Goal: Navigation & Orientation: Find specific page/section

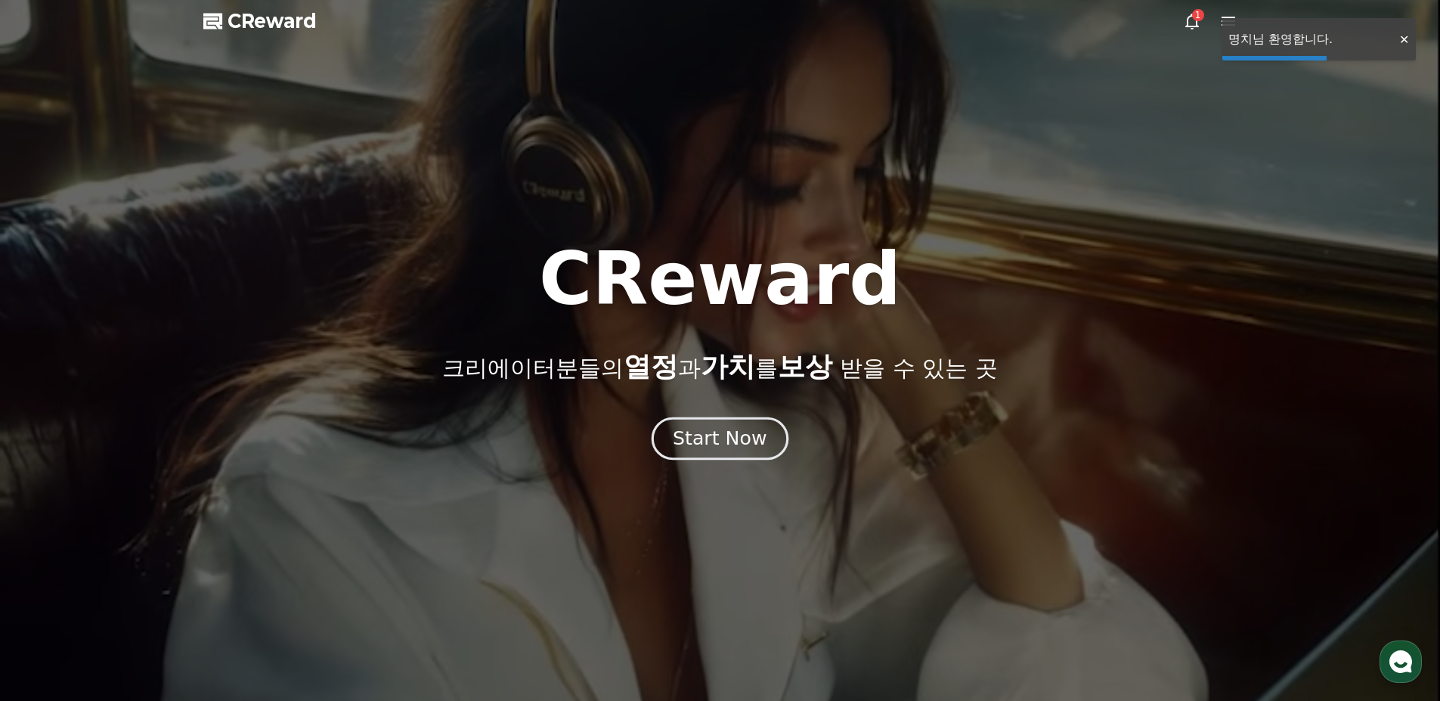
click at [741, 438] on div "Start Now" at bounding box center [720, 438] width 94 height 26
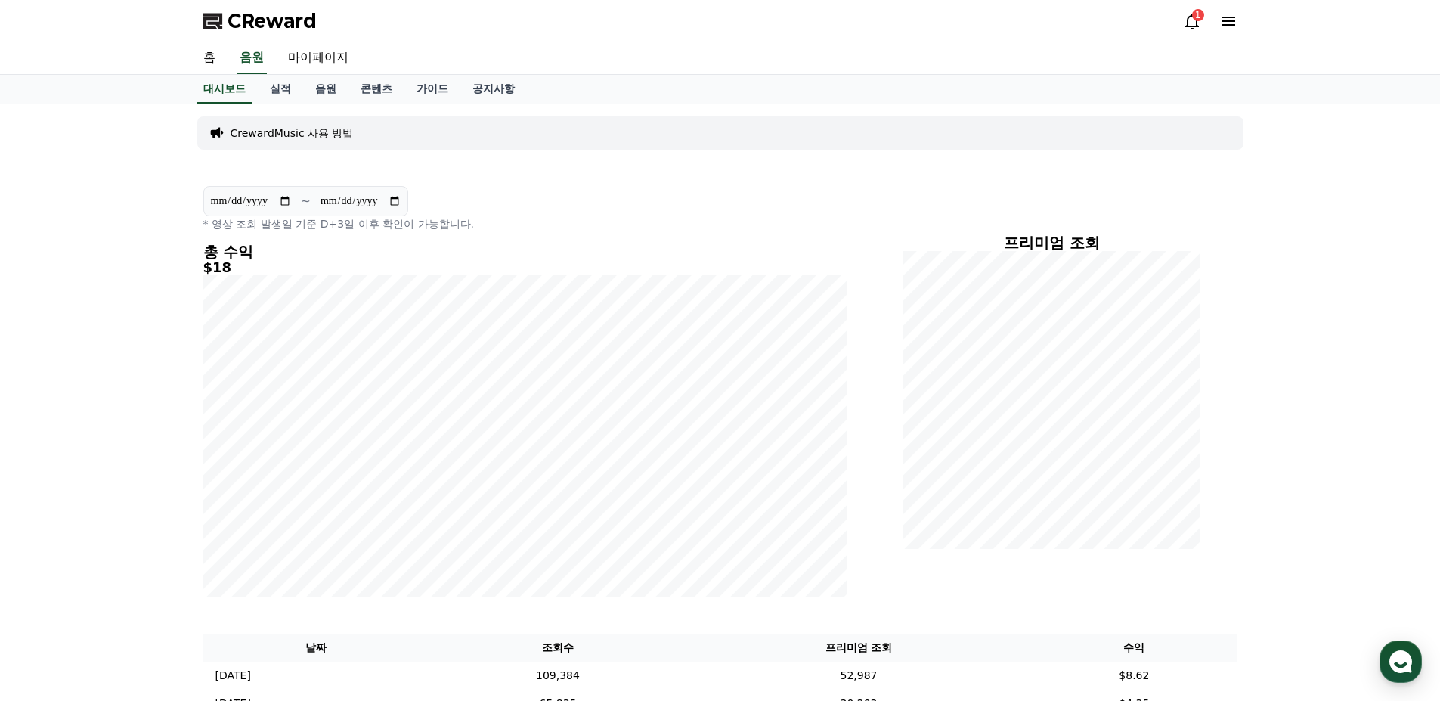
click at [1193, 18] on div "1" at bounding box center [1198, 15] width 12 height 12
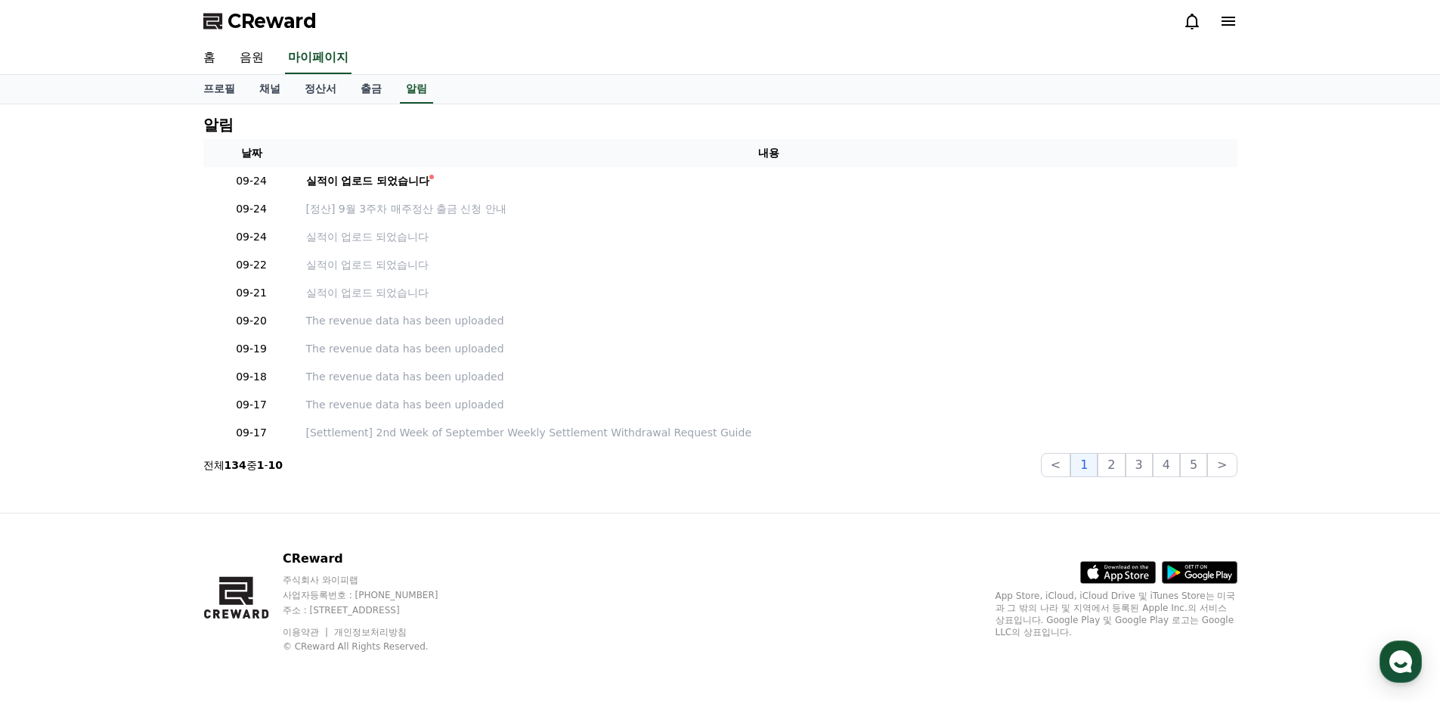
click at [1238, 18] on div "CReward" at bounding box center [720, 21] width 1058 height 42
click at [1232, 23] on icon at bounding box center [1228, 21] width 18 height 18
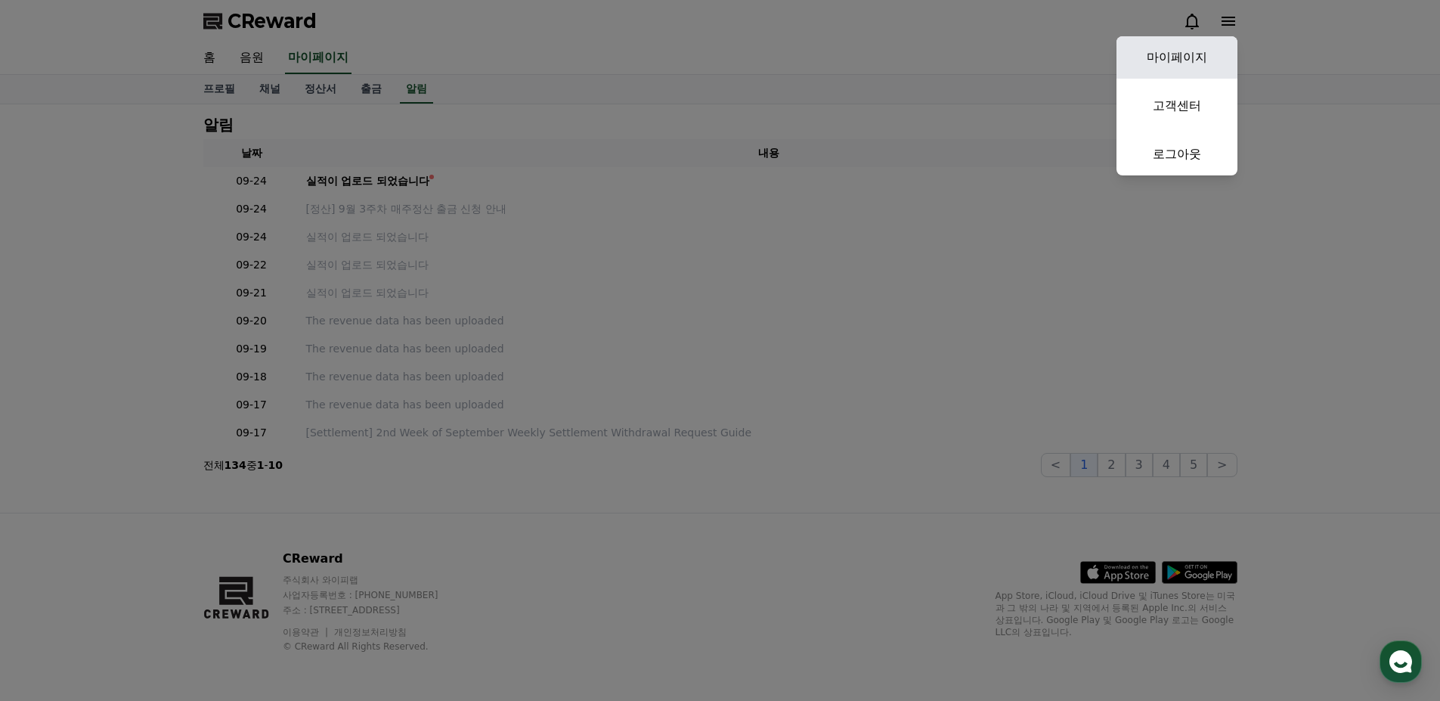
click at [1212, 61] on link "마이페이지" at bounding box center [1176, 57] width 121 height 42
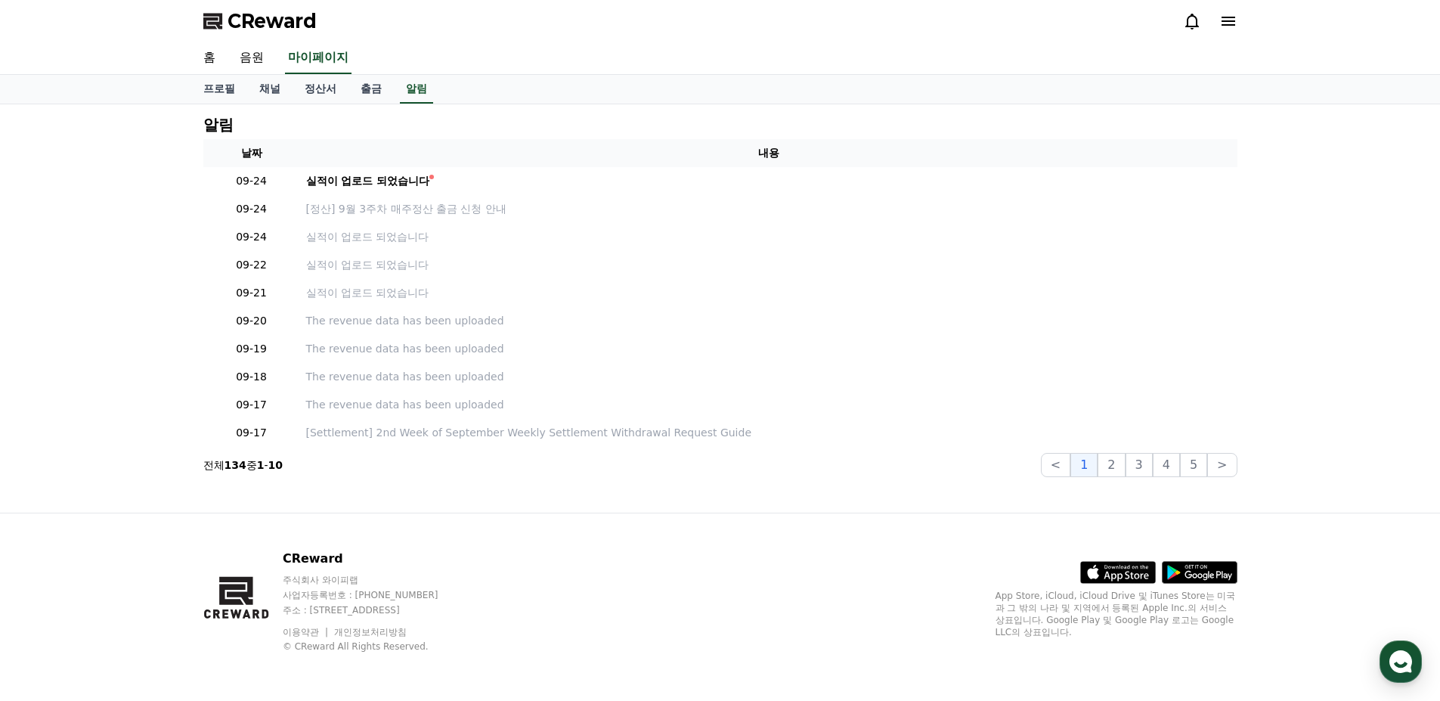
select select "**********"
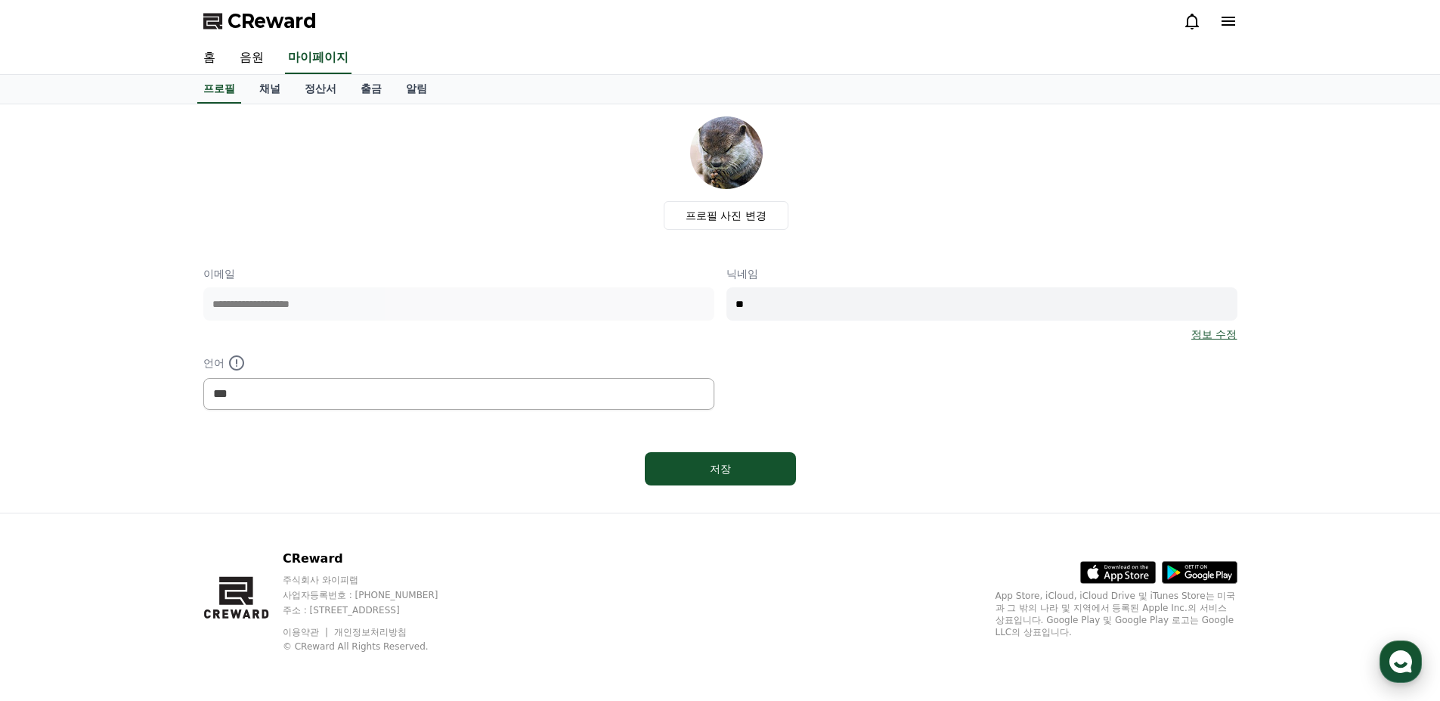
click at [1383, 661] on div "button" at bounding box center [1400, 661] width 42 height 42
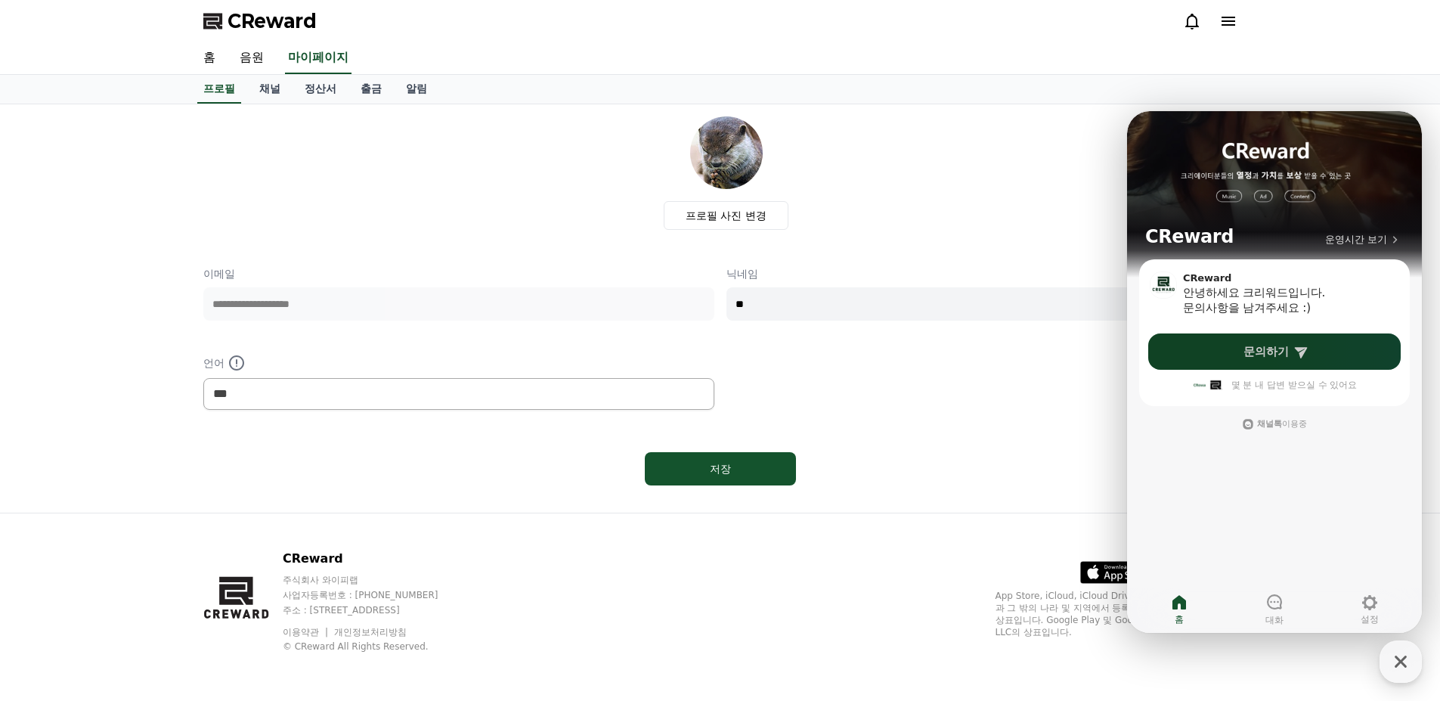
click at [1257, 348] on span "문의하기" at bounding box center [1265, 351] width 45 height 15
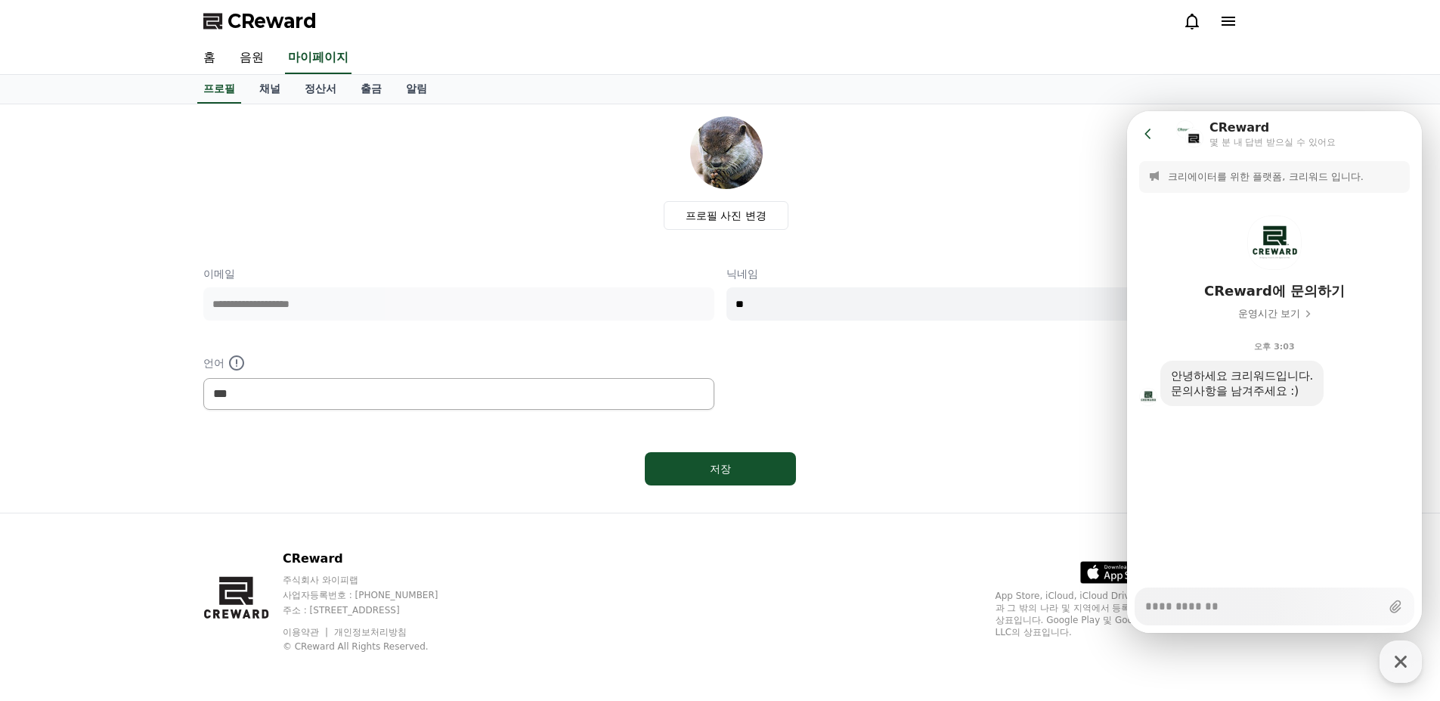
type textarea "*"
click at [1156, 138] on button "Go to previous page" at bounding box center [1154, 134] width 40 height 30
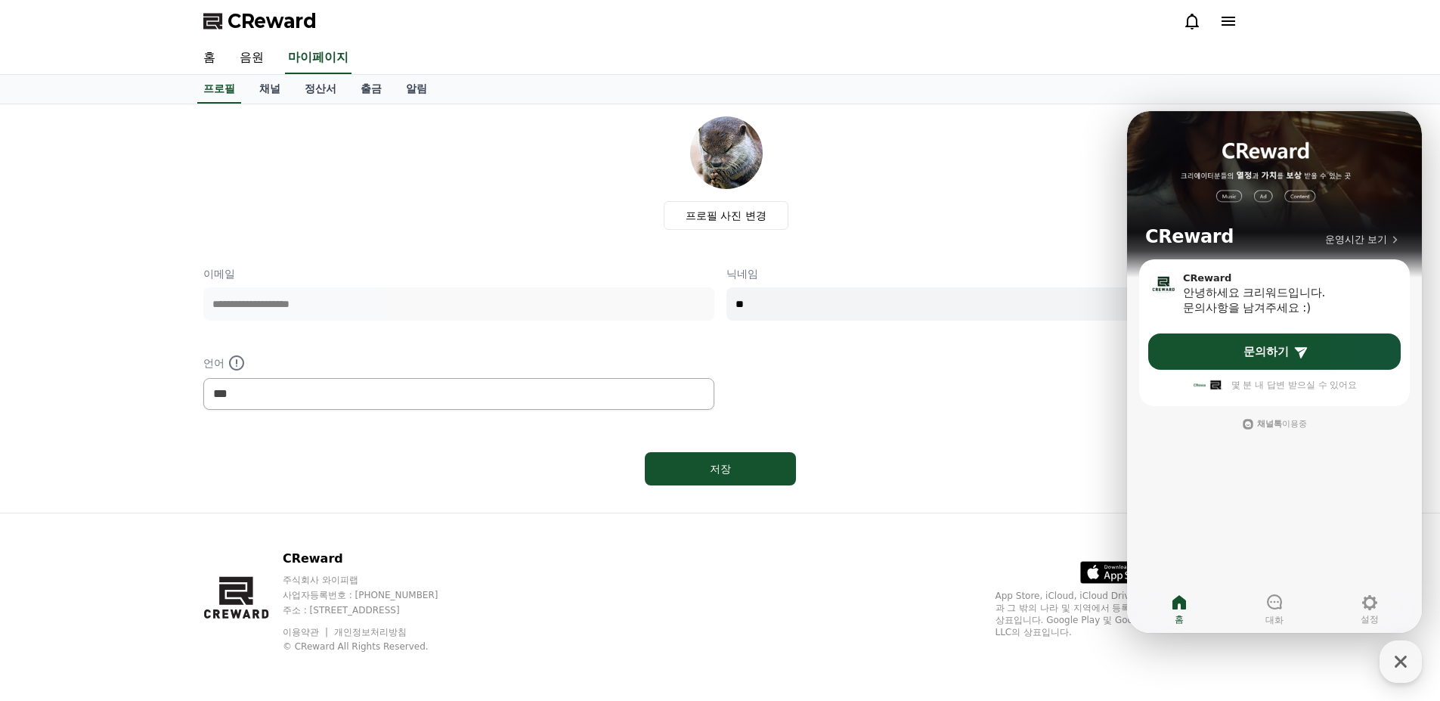
click at [1025, 185] on div "프로필 사진 변경" at bounding box center [726, 172] width 1022 height 113
click at [212, 57] on link "홈" at bounding box center [209, 58] width 36 height 32
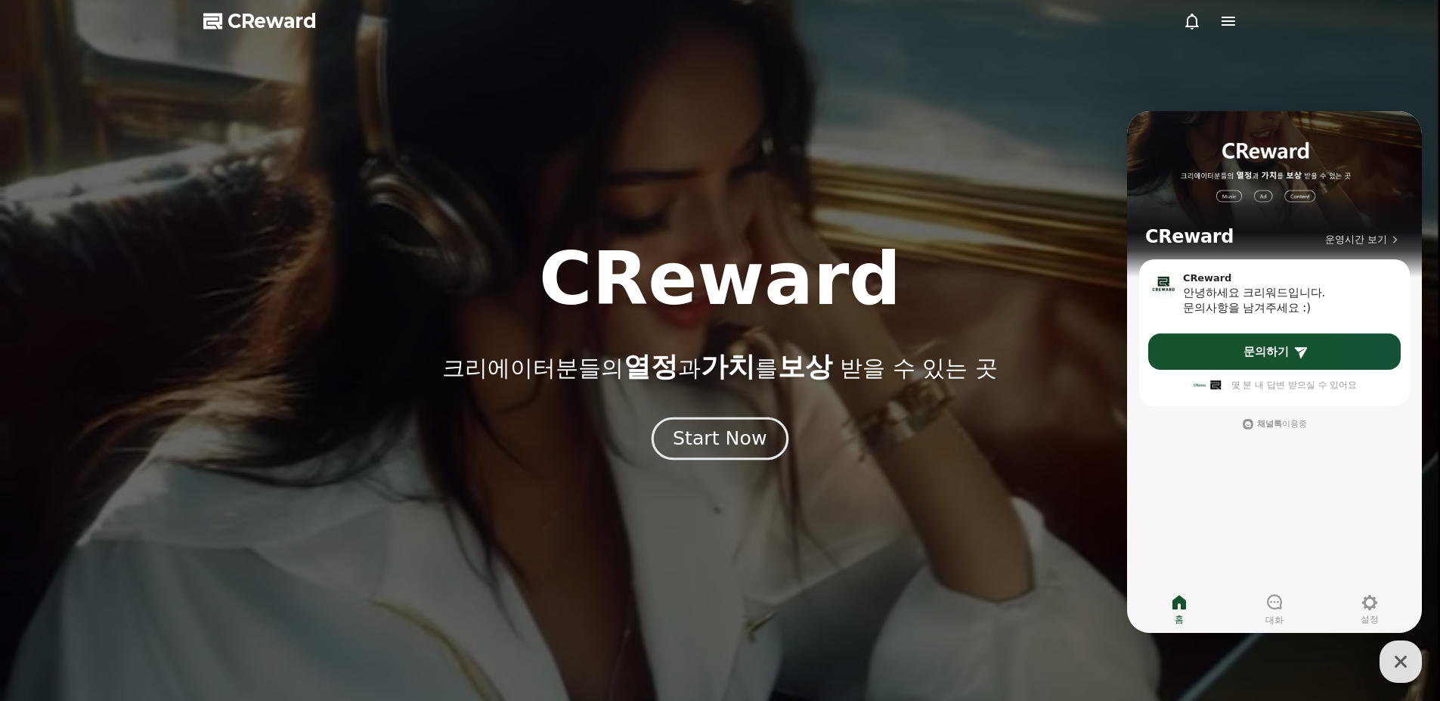
click at [759, 456] on button "Start Now" at bounding box center [719, 437] width 137 height 43
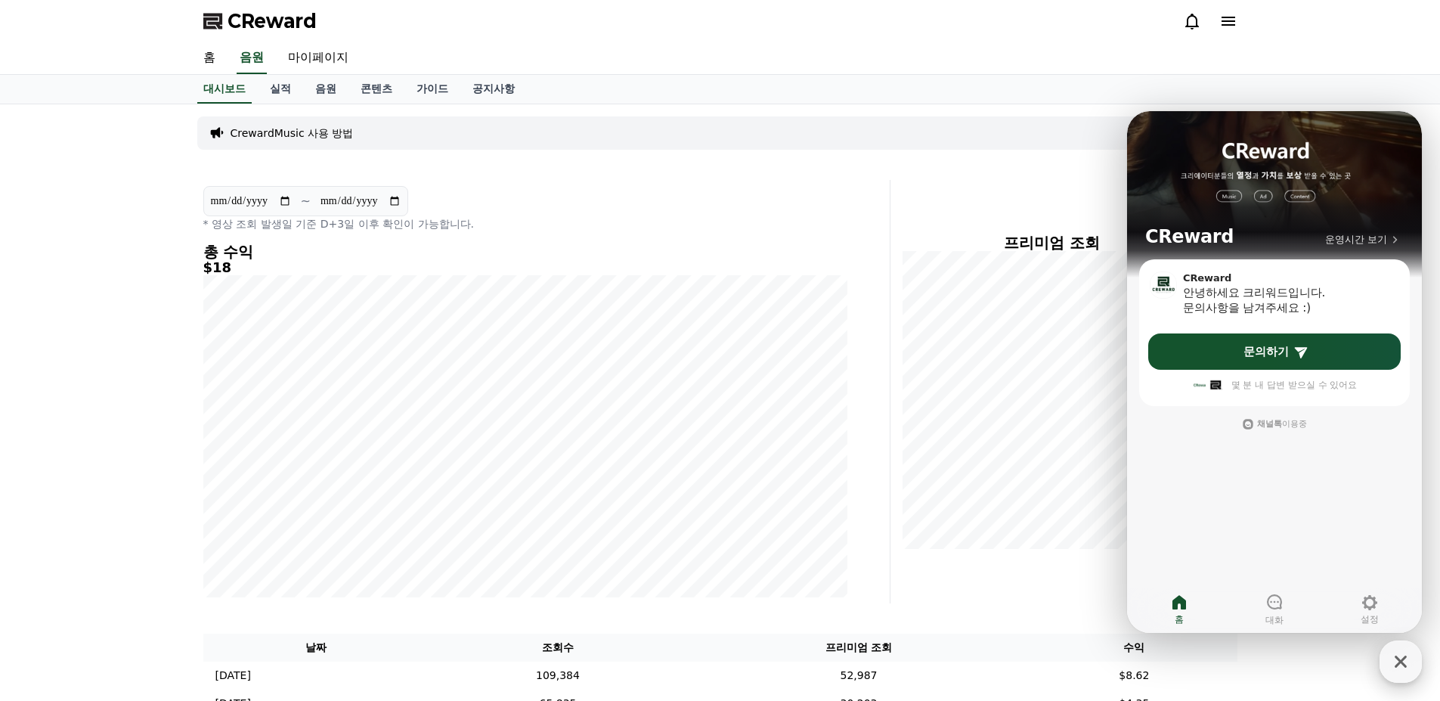
click at [1393, 657] on icon "button" at bounding box center [1400, 661] width 27 height 27
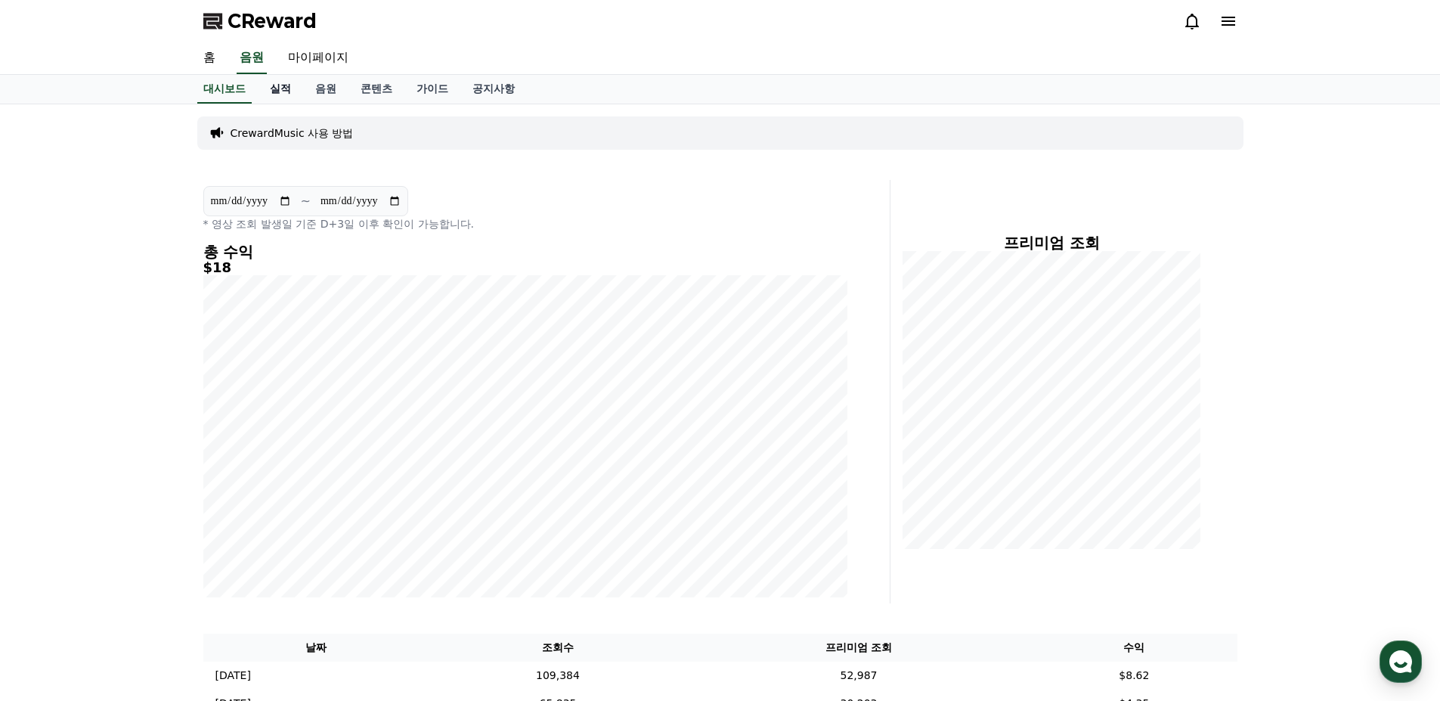
click at [284, 93] on link "실적" at bounding box center [280, 89] width 45 height 29
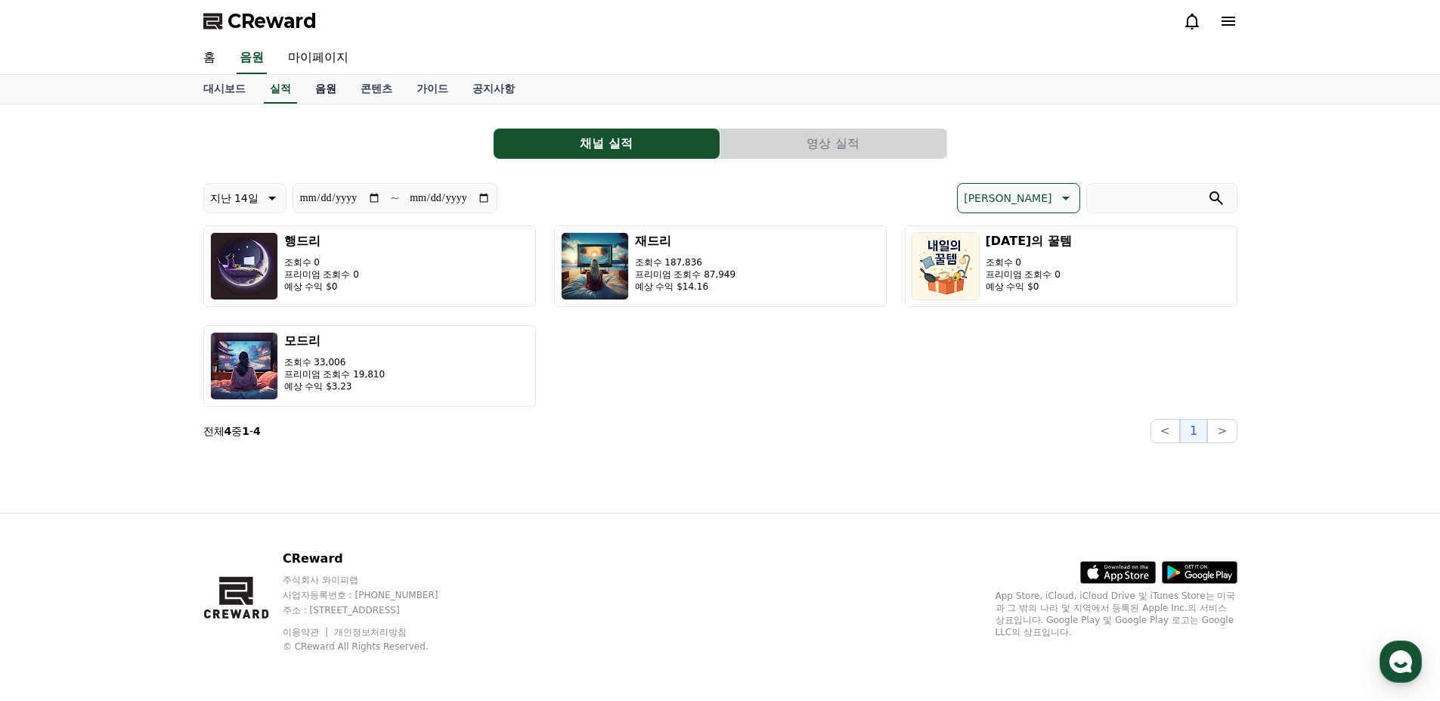
click at [325, 90] on link "음원" at bounding box center [325, 89] width 45 height 29
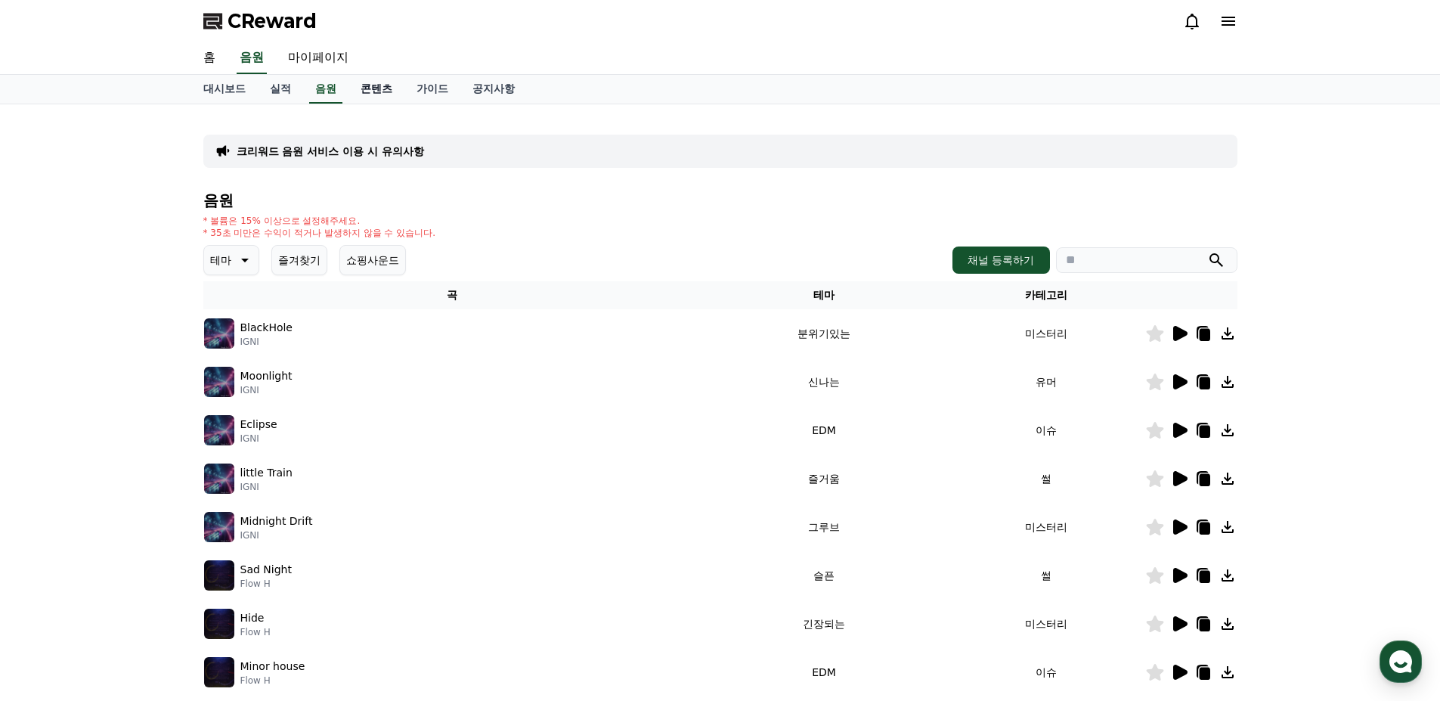
click at [371, 91] on link "콘텐츠" at bounding box center [376, 89] width 56 height 29
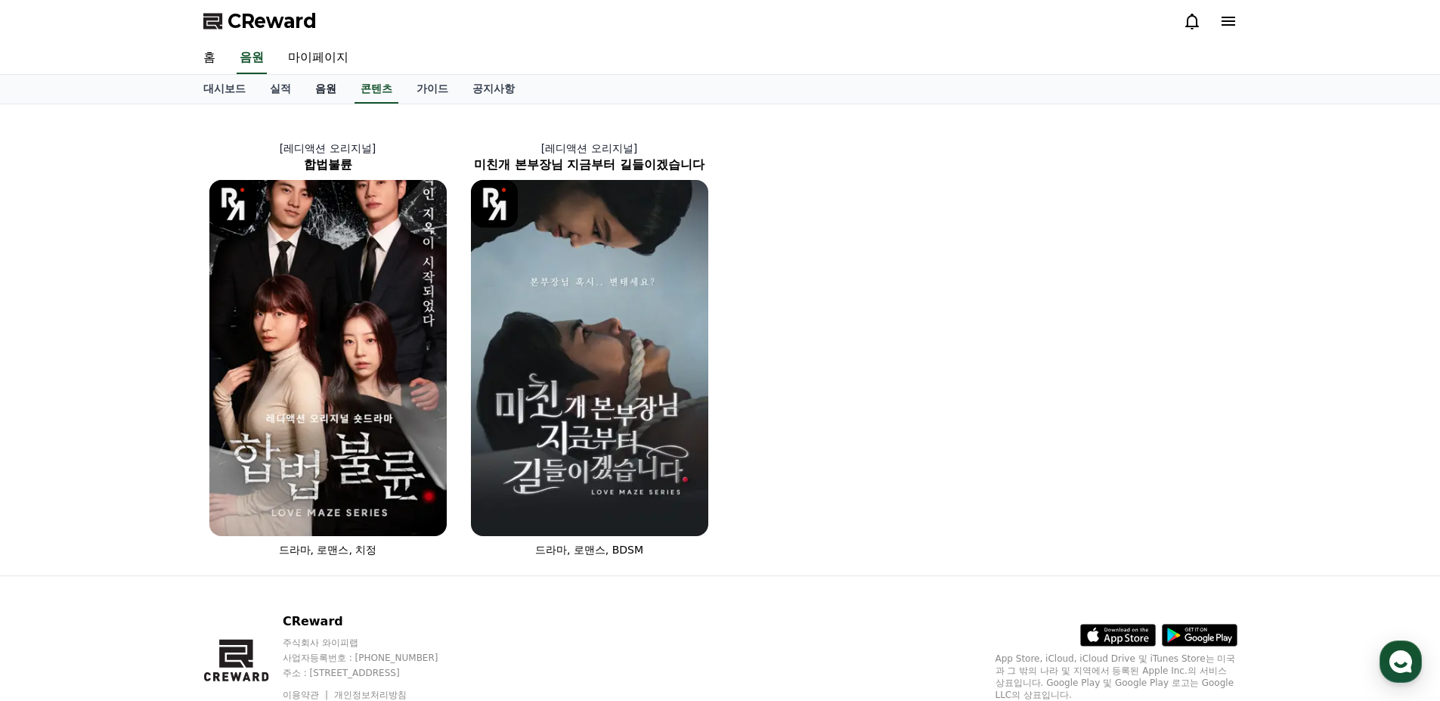
click at [332, 92] on link "음원" at bounding box center [325, 89] width 45 height 29
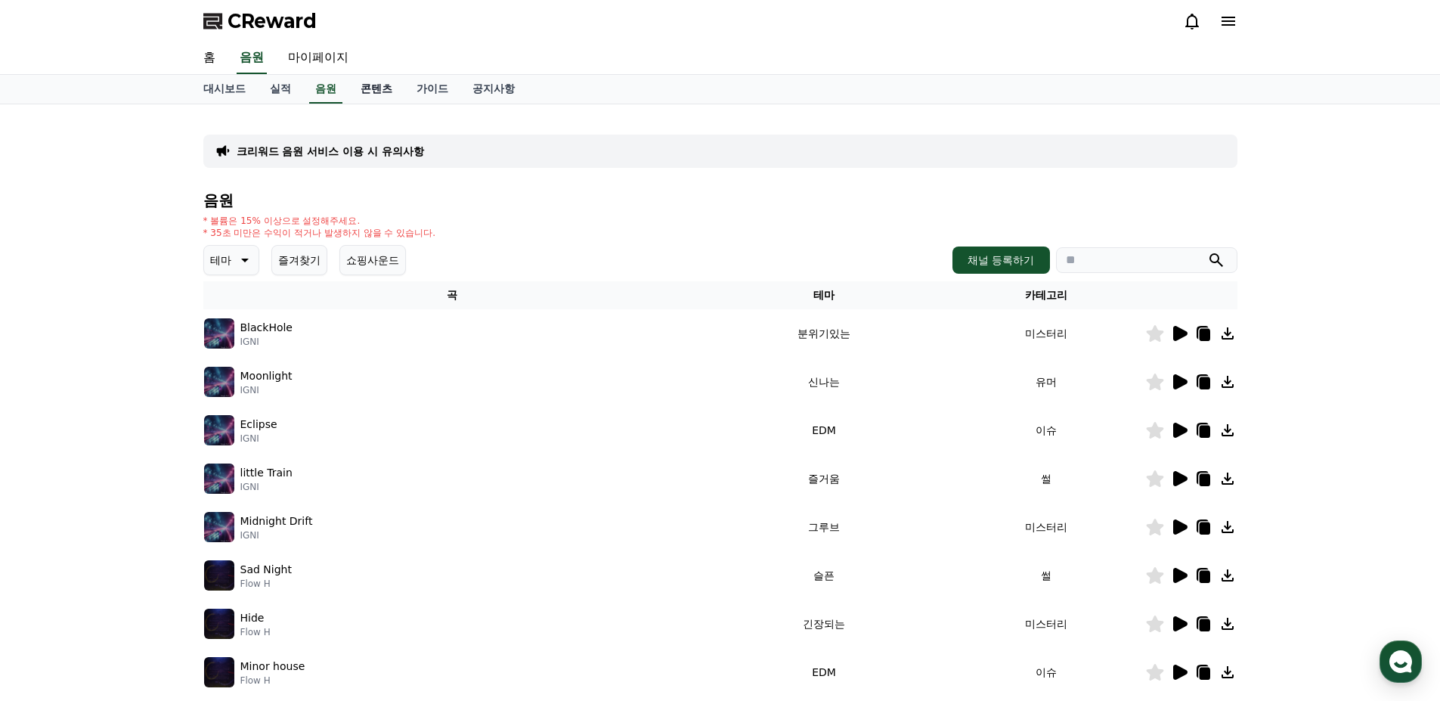
click at [371, 91] on link "콘텐츠" at bounding box center [376, 89] width 56 height 29
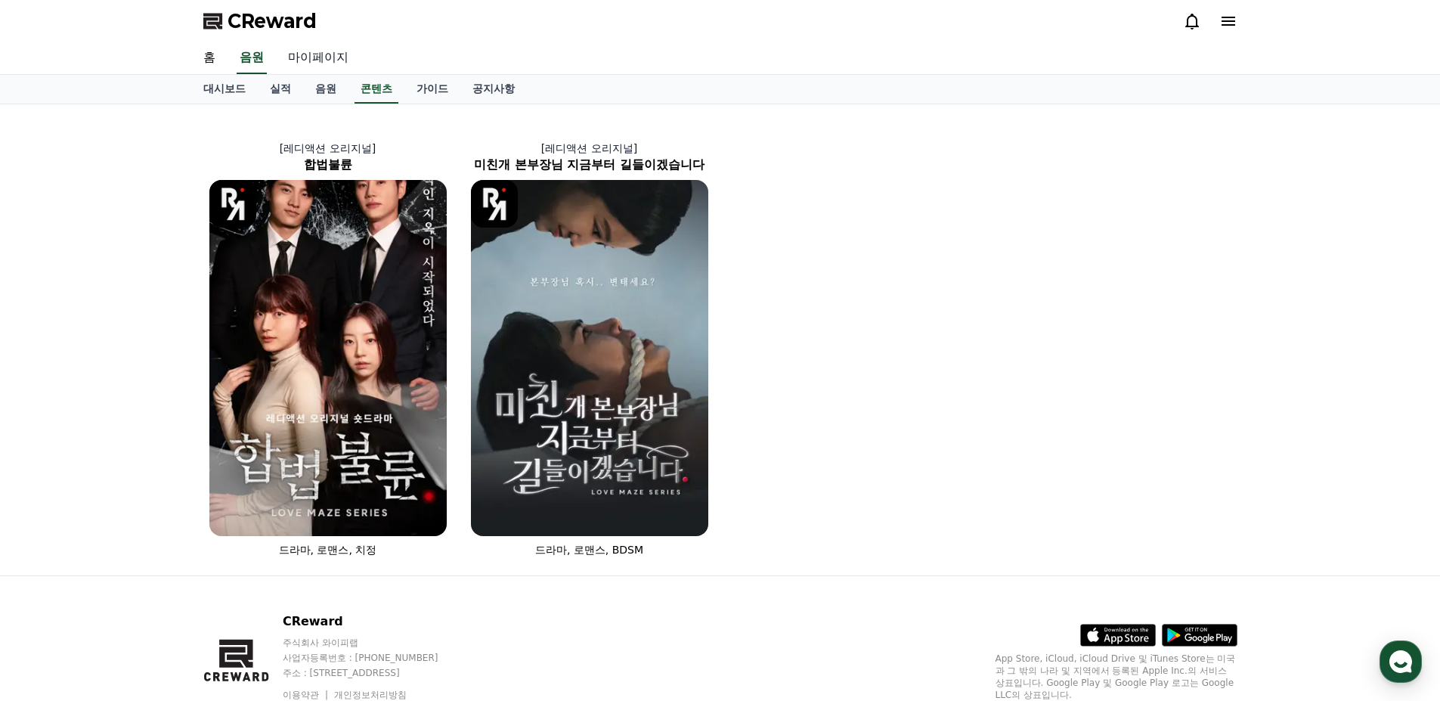
click at [317, 63] on link "마이페이지" at bounding box center [318, 58] width 85 height 32
select select "**********"
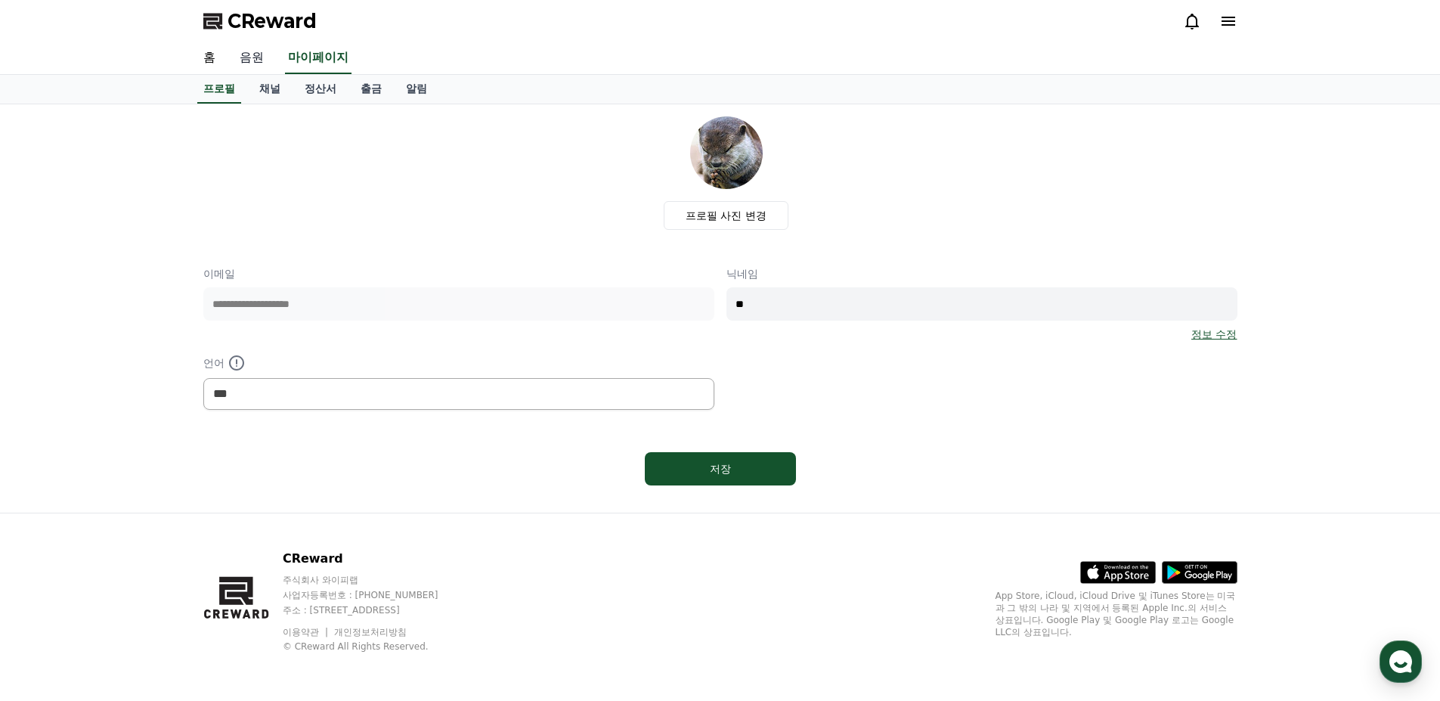
click at [260, 59] on link "음원" at bounding box center [251, 58] width 48 height 32
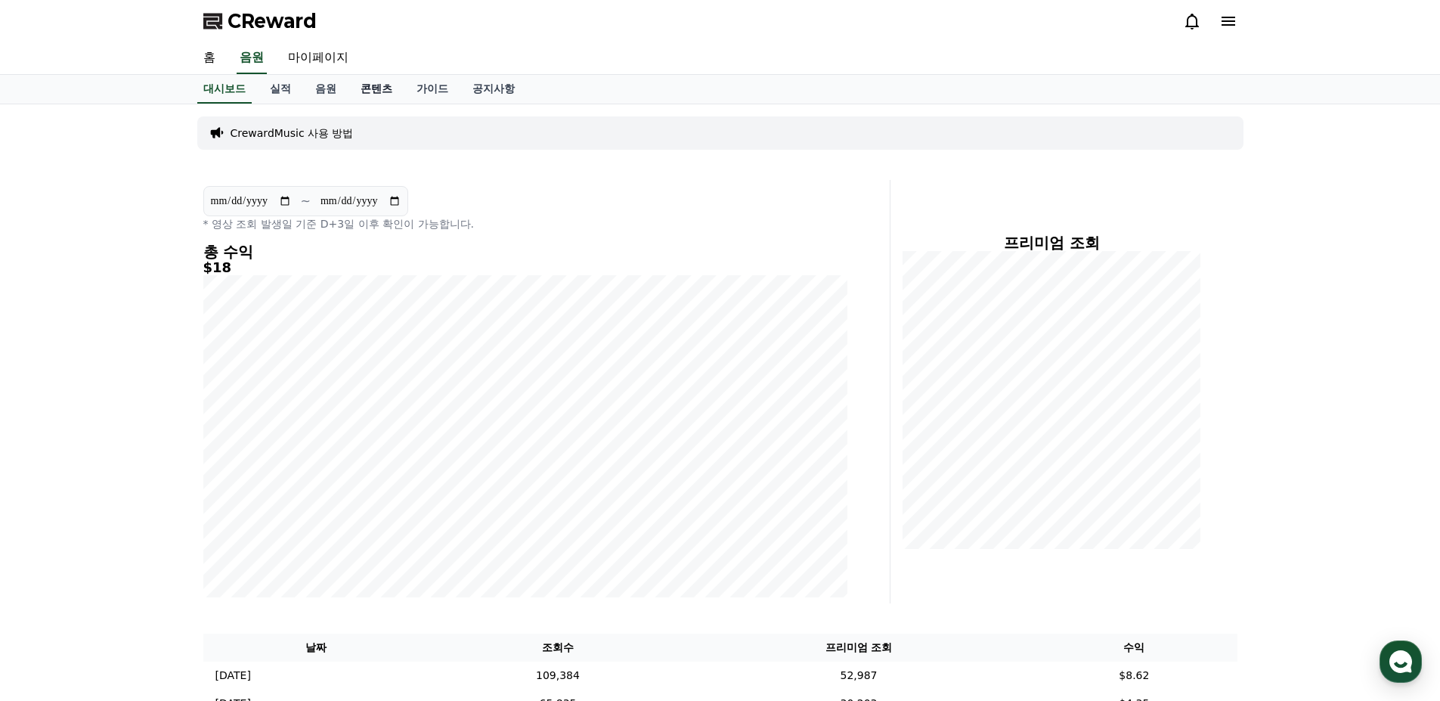
click at [385, 92] on link "콘텐츠" at bounding box center [376, 89] width 56 height 29
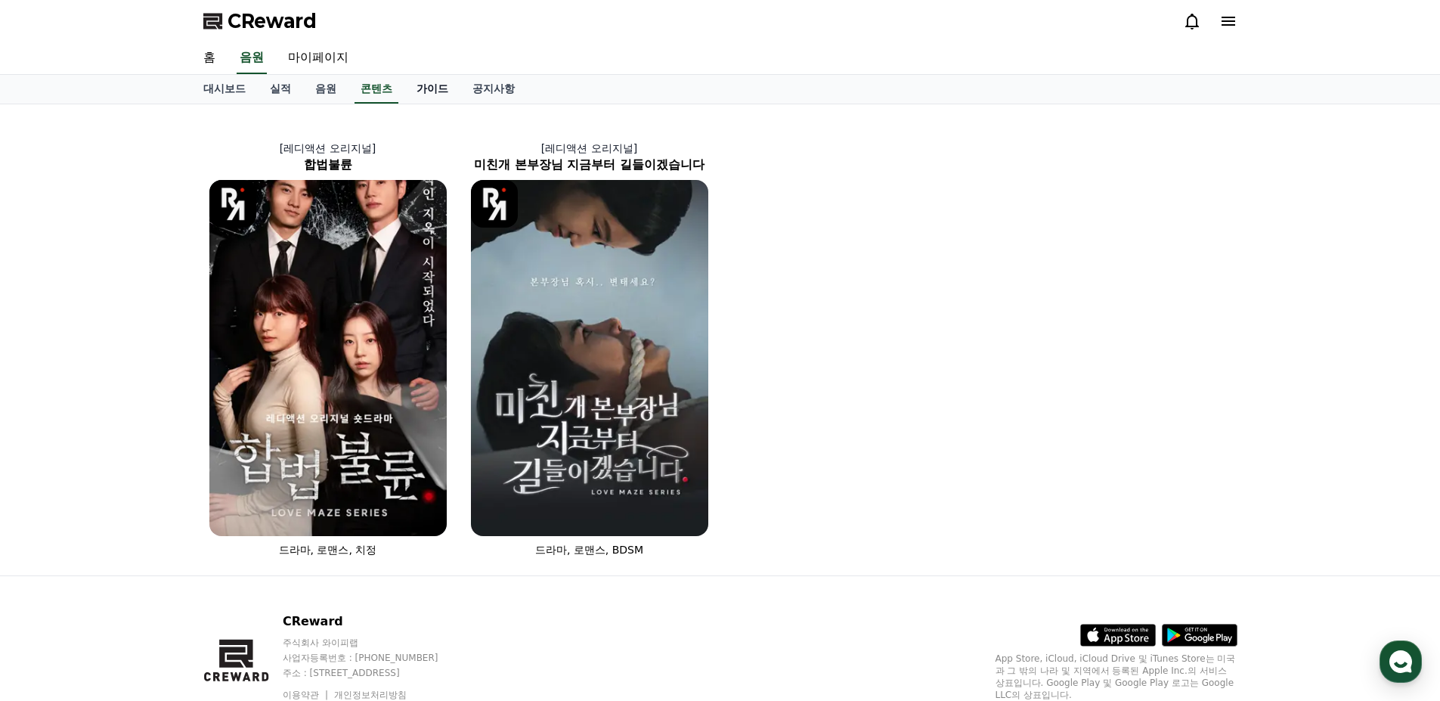
click at [440, 94] on link "가이드" at bounding box center [432, 89] width 56 height 29
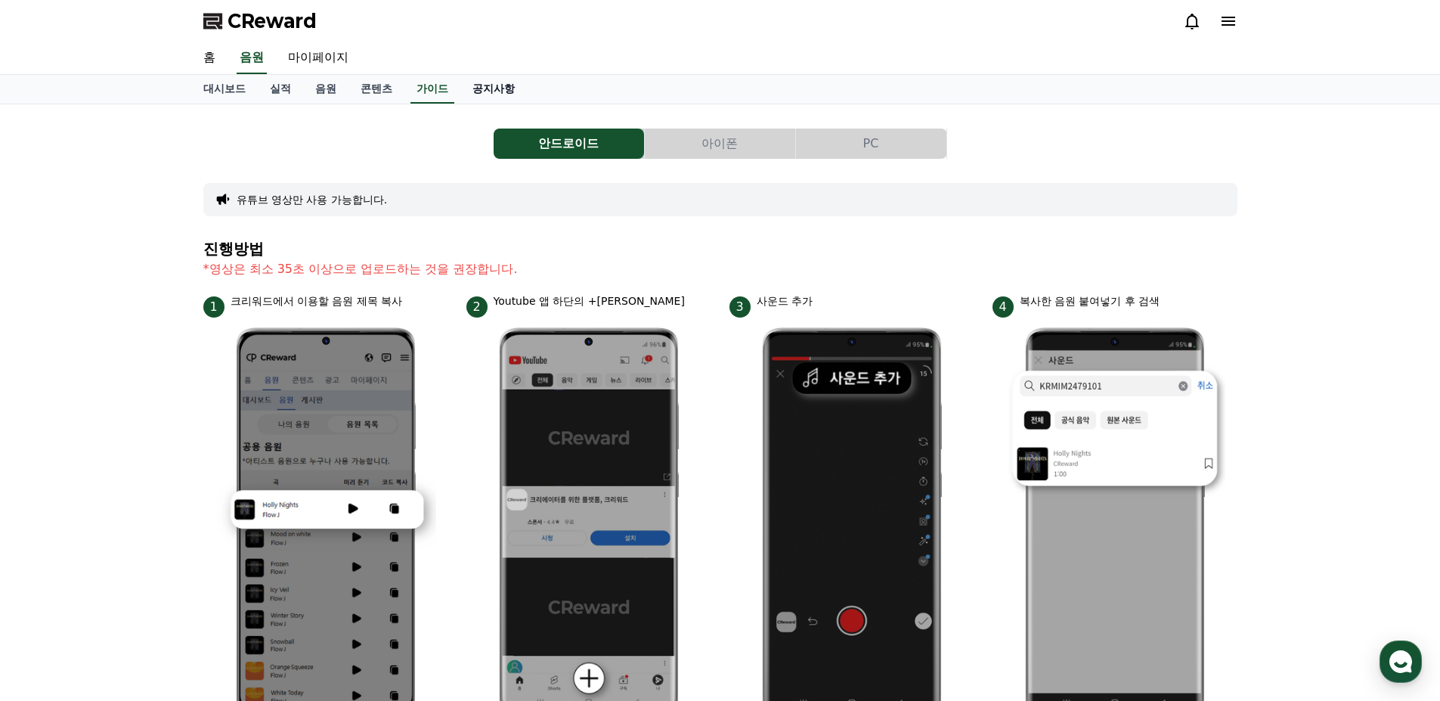
click at [502, 94] on link "공지사항" at bounding box center [493, 89] width 66 height 29
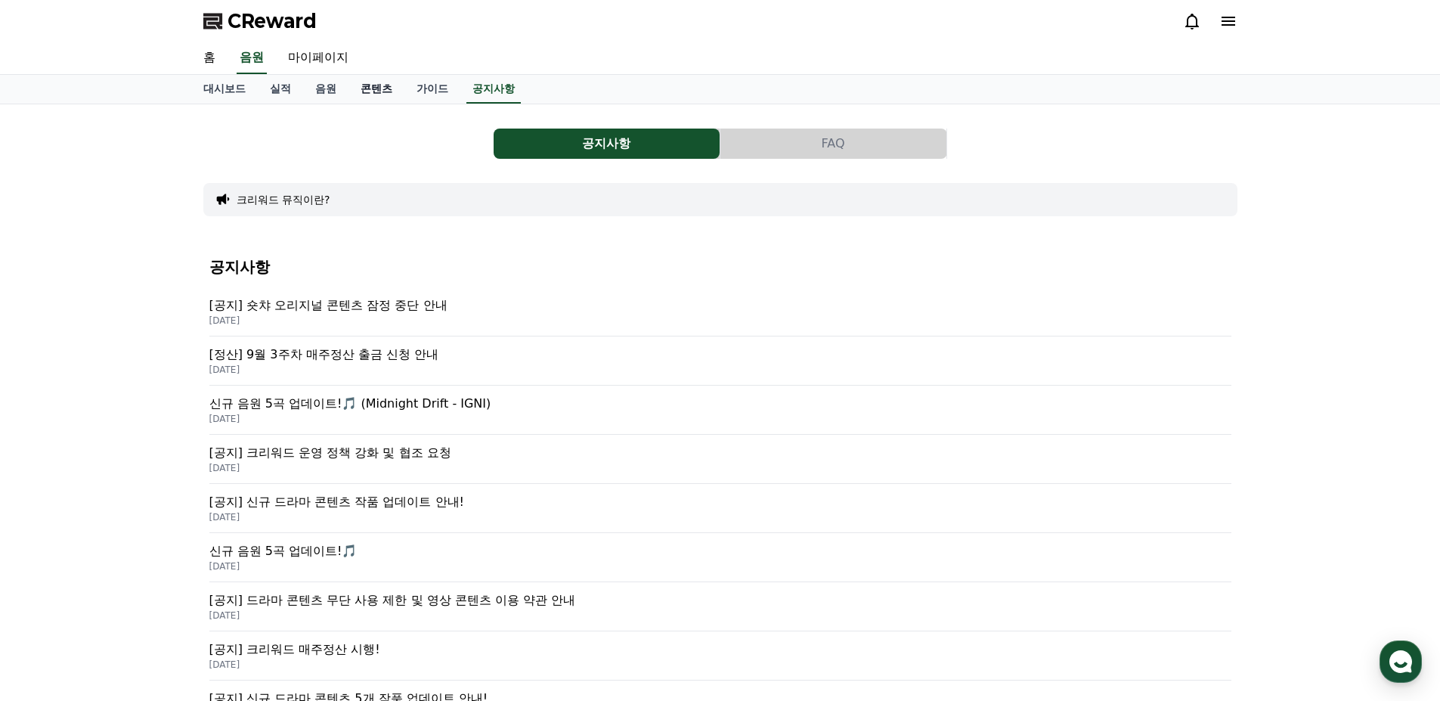
click at [383, 88] on link "콘텐츠" at bounding box center [376, 89] width 56 height 29
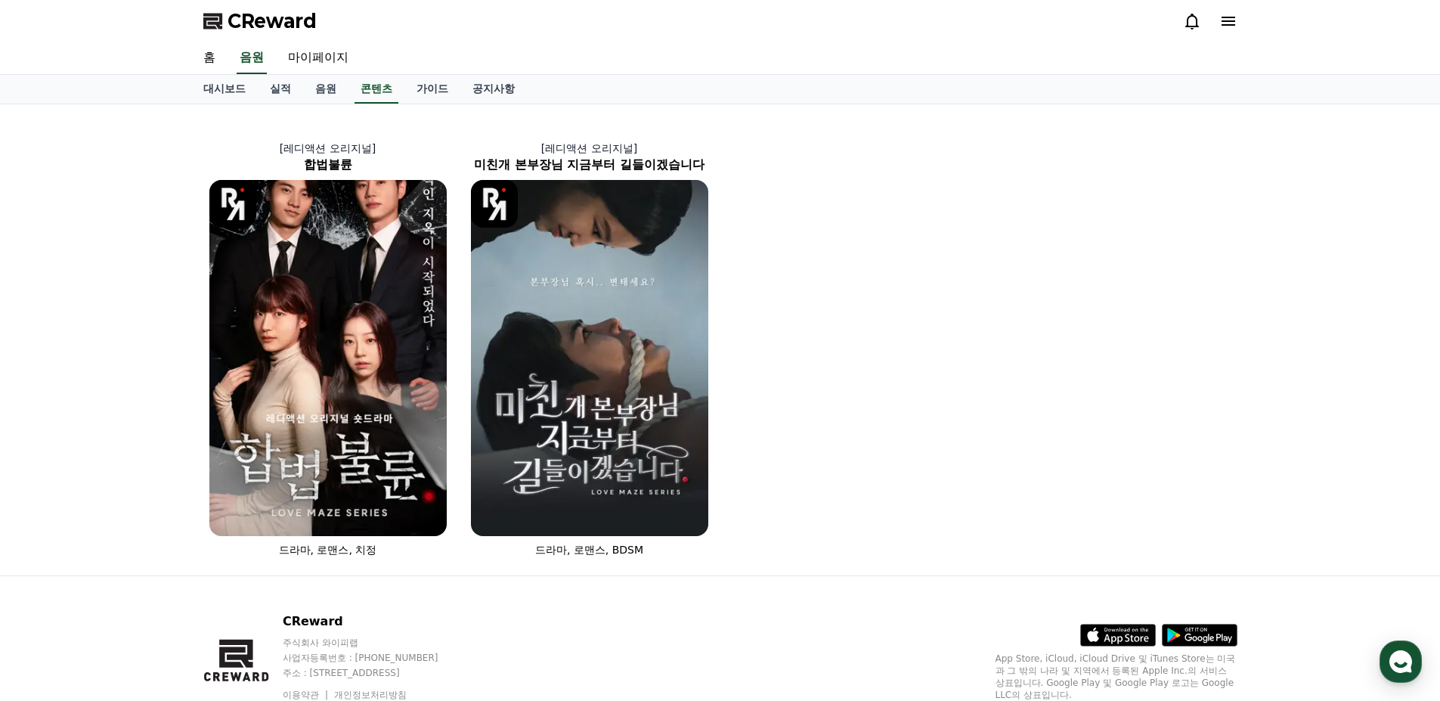
click at [240, 17] on span "CReward" at bounding box center [271, 21] width 89 height 24
